Goal: Use online tool/utility: Utilize a website feature to perform a specific function

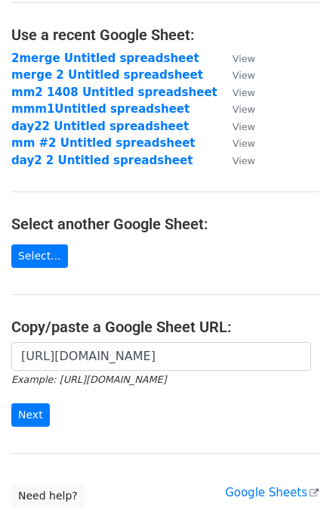
scroll to position [0, 317]
type input "https://docs.google.com/spreadsheets/d/1ZJ-_Xk2iph4uVwNeGvS3CJUIjB3yfw3ZV8SbxXn…"
click at [42, 406] on input "Next" at bounding box center [30, 414] width 39 height 23
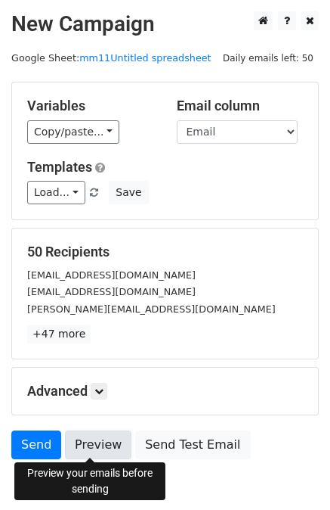
click at [75, 445] on link "Preview" at bounding box center [98, 444] width 67 height 29
